Goal: Communication & Community: Answer question/provide support

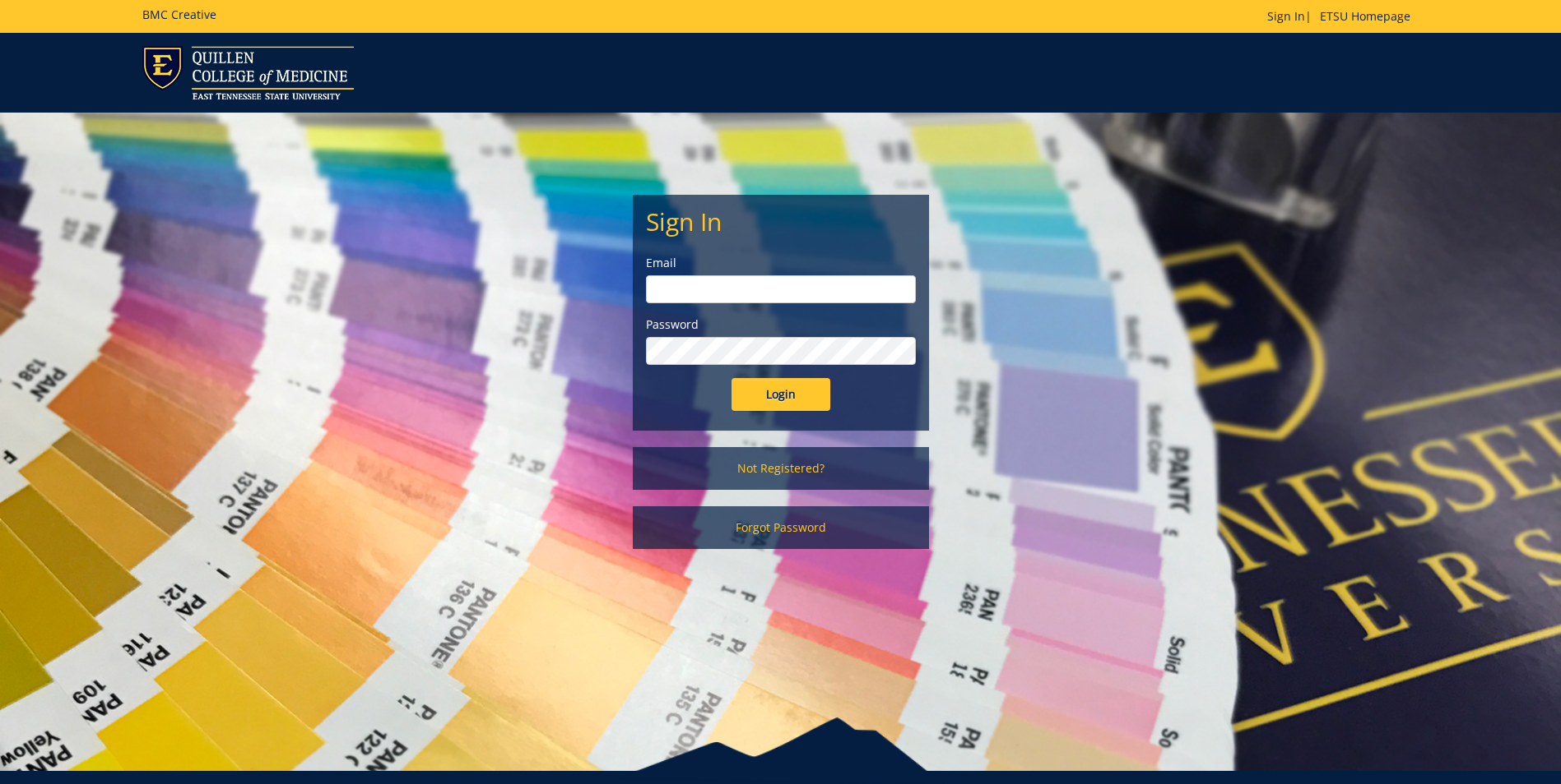
type input "[EMAIL_ADDRESS][DOMAIN_NAME]"
click at [804, 398] on input "Login" at bounding box center [780, 394] width 98 height 33
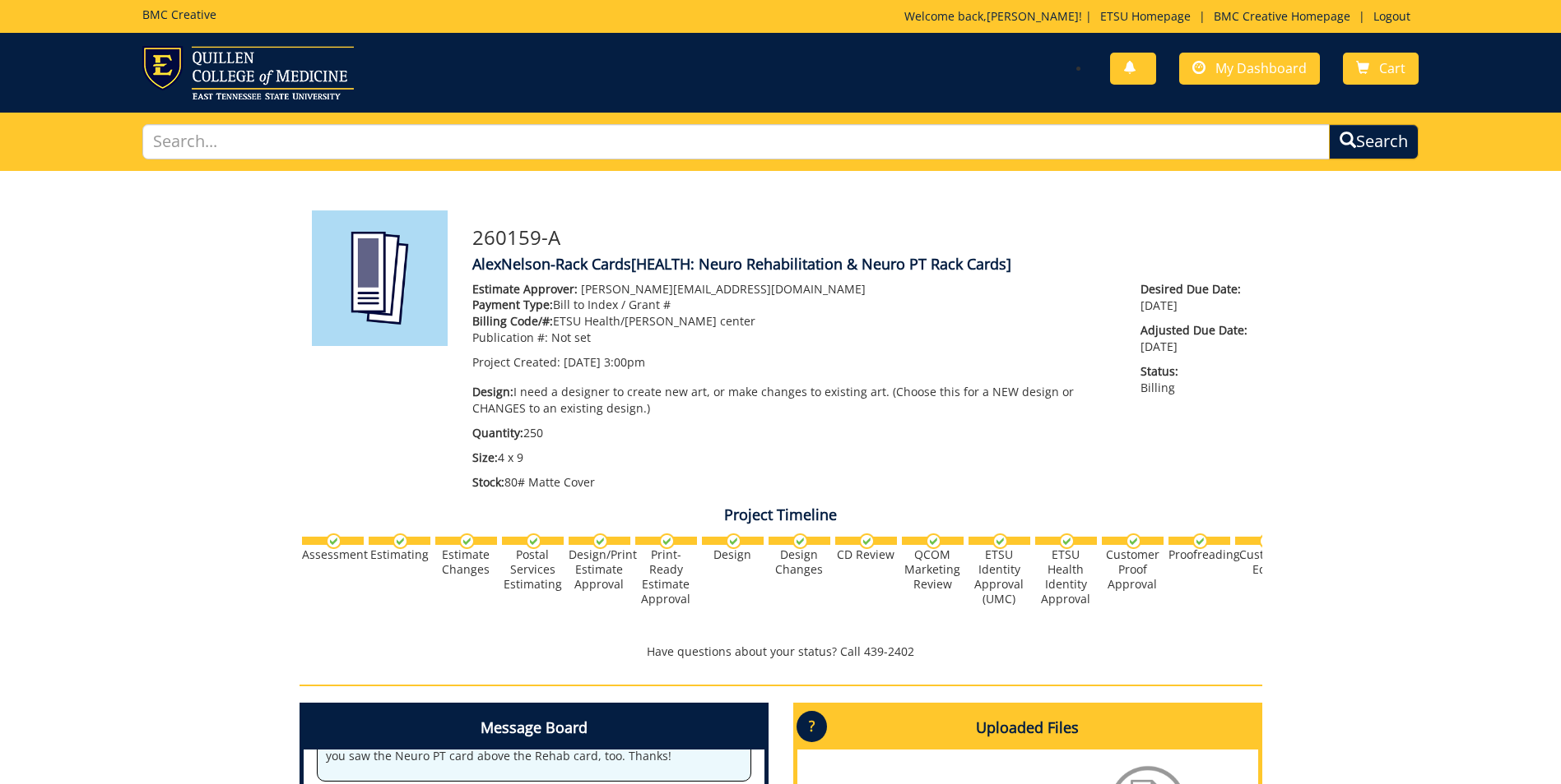
scroll to position [411, 0]
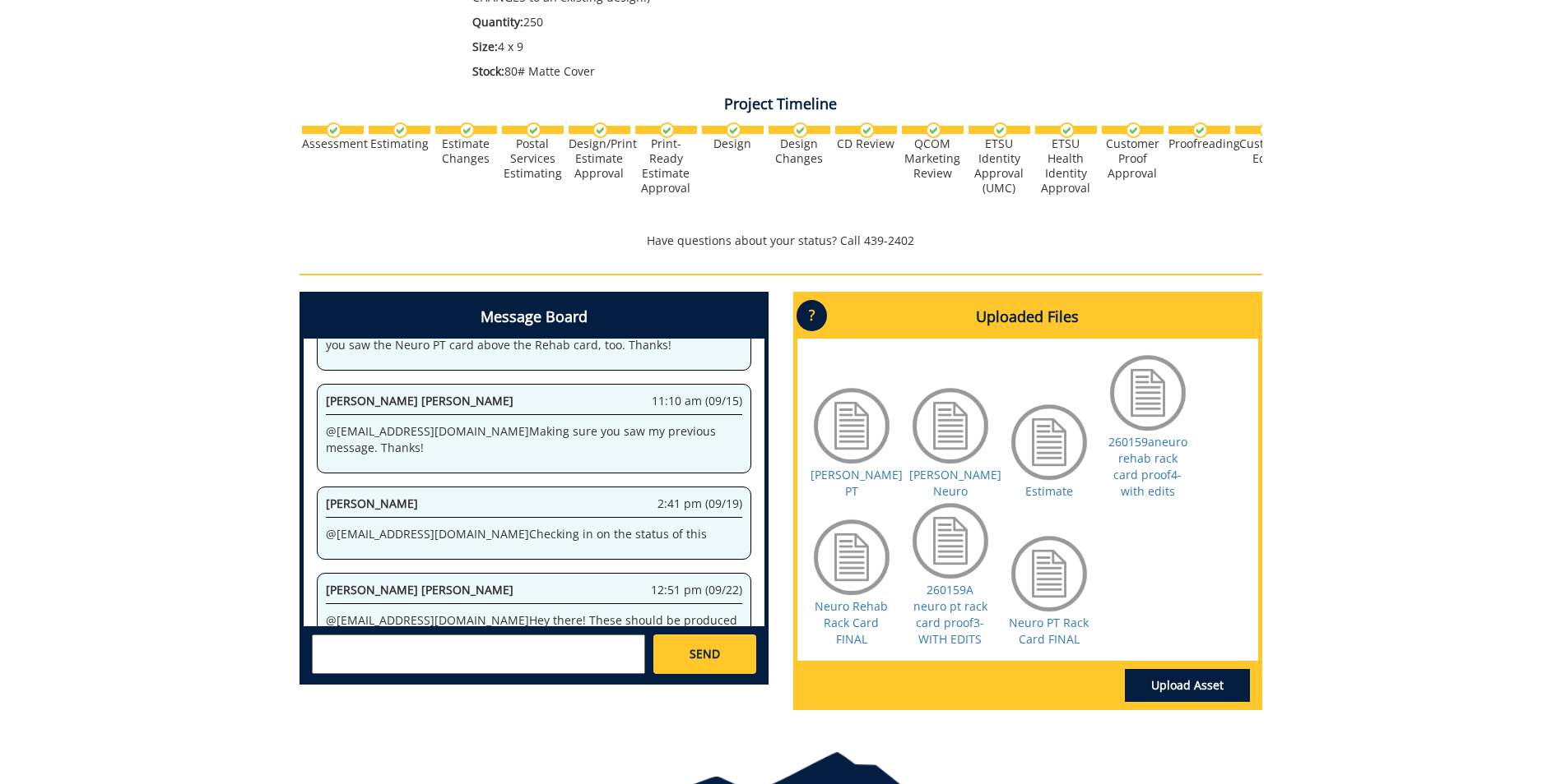
click at [553, 649] on textarea at bounding box center [479, 655] width 334 height 40
type textarea "No we have not"
click at [722, 653] on link "SEND" at bounding box center [704, 655] width 102 height 40
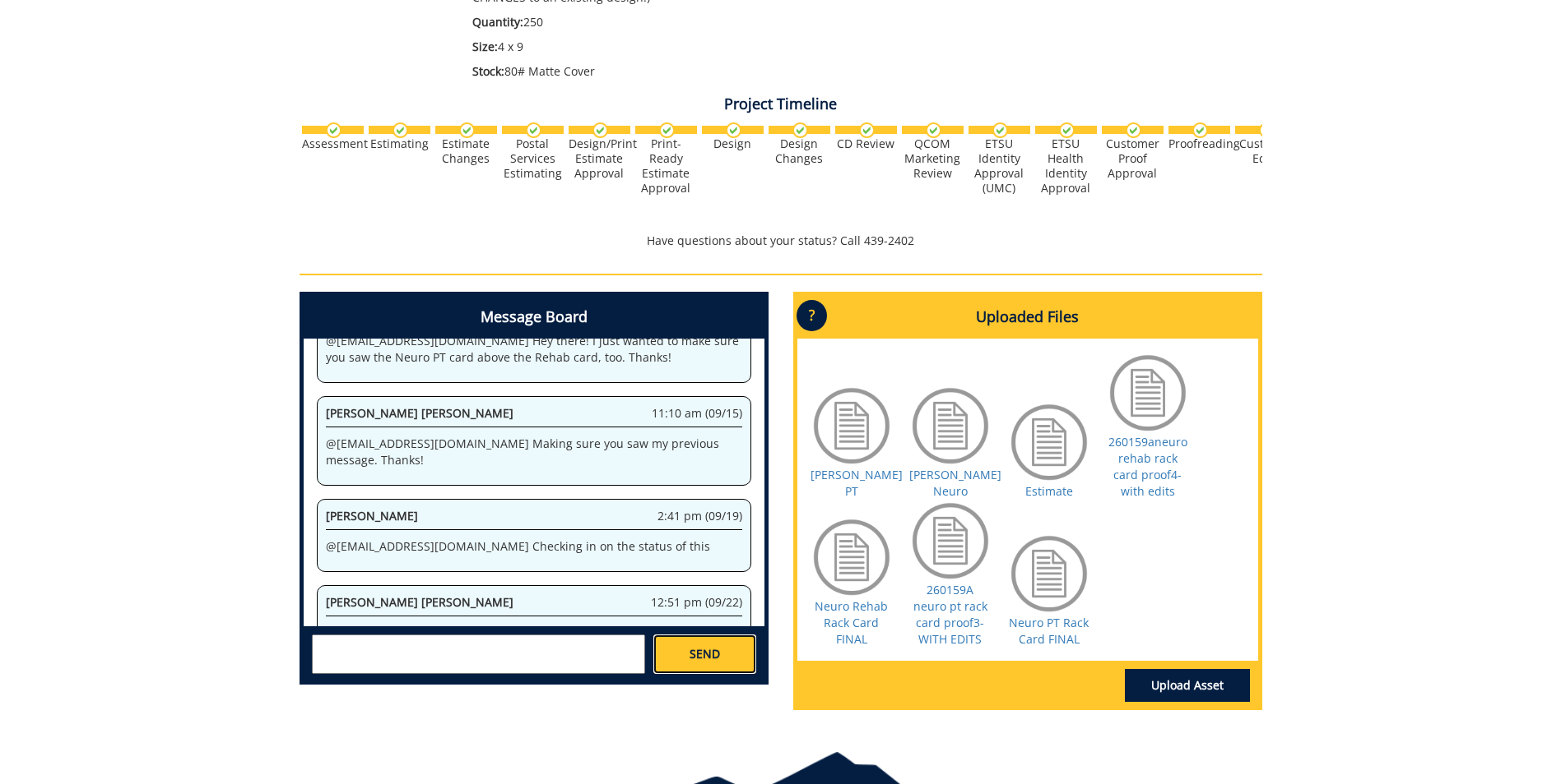
scroll to position [84614, 0]
